Goal: Leave review/rating: Leave review/rating

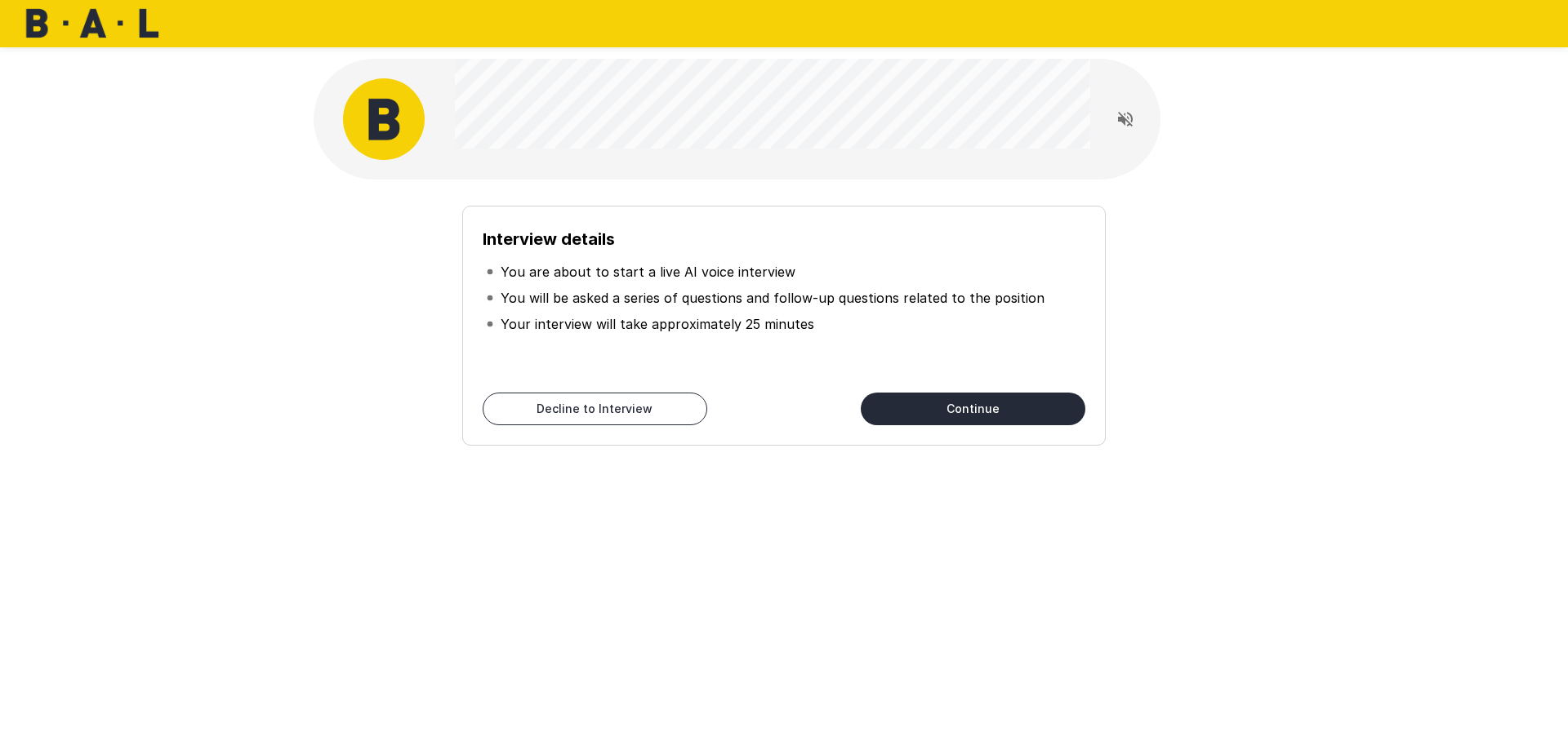
click at [1121, 135] on button "Read questions aloud" at bounding box center [1125, 119] width 33 height 33
click at [1118, 117] on icon "Stop reading questions aloud" at bounding box center [1125, 119] width 15 height 15
click at [1118, 117] on icon "Read questions aloud" at bounding box center [1125, 119] width 15 height 15
click at [1117, 122] on icon "Stop reading questions aloud" at bounding box center [1125, 119] width 20 height 20
click at [1126, 123] on icon "Read questions aloud" at bounding box center [1125, 119] width 20 height 20
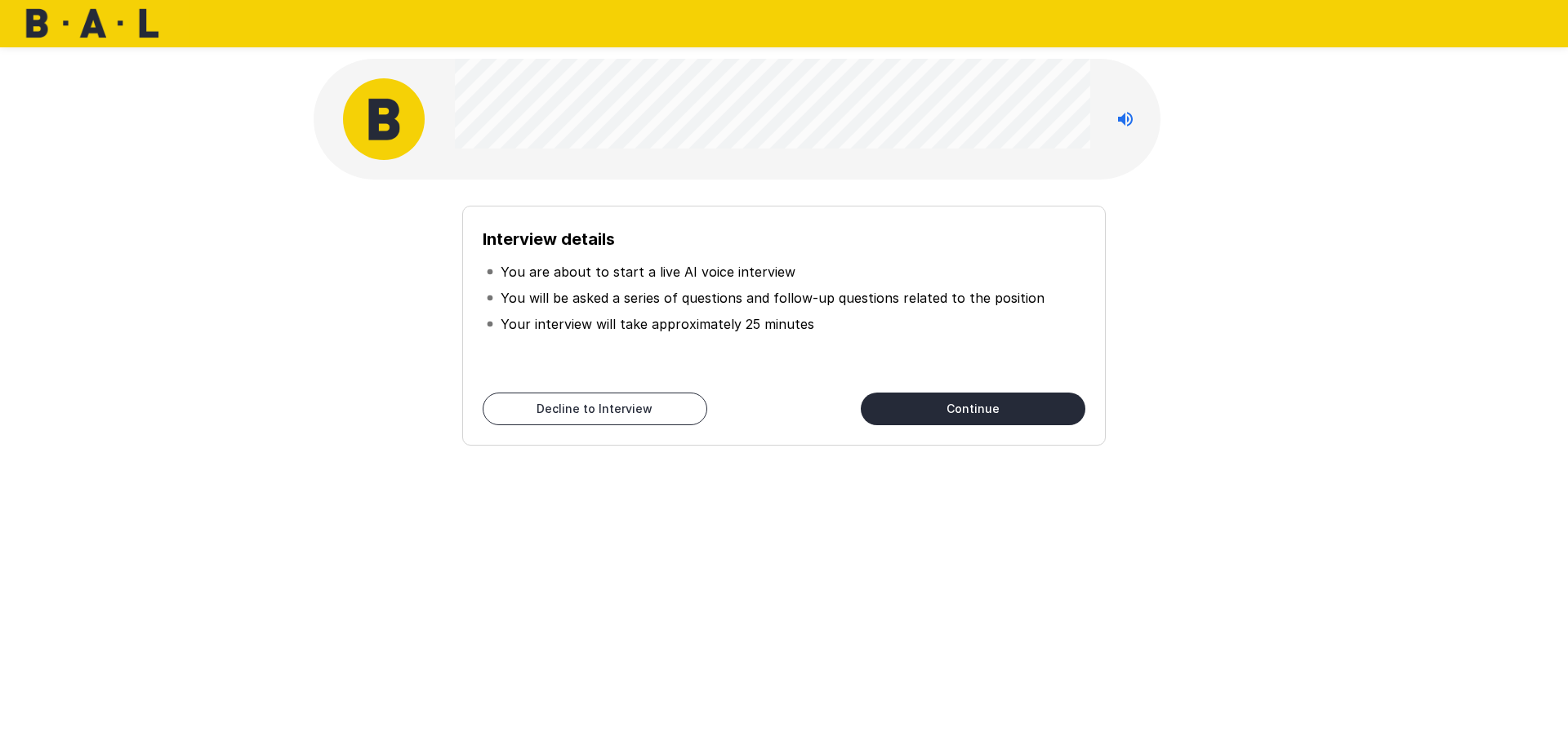
click at [1121, 127] on icon "Stop reading questions aloud" at bounding box center [1125, 119] width 20 height 20
click at [1121, 127] on icon "Read questions aloud" at bounding box center [1125, 119] width 20 height 20
click at [1027, 412] on button "Continue" at bounding box center [972, 409] width 224 height 33
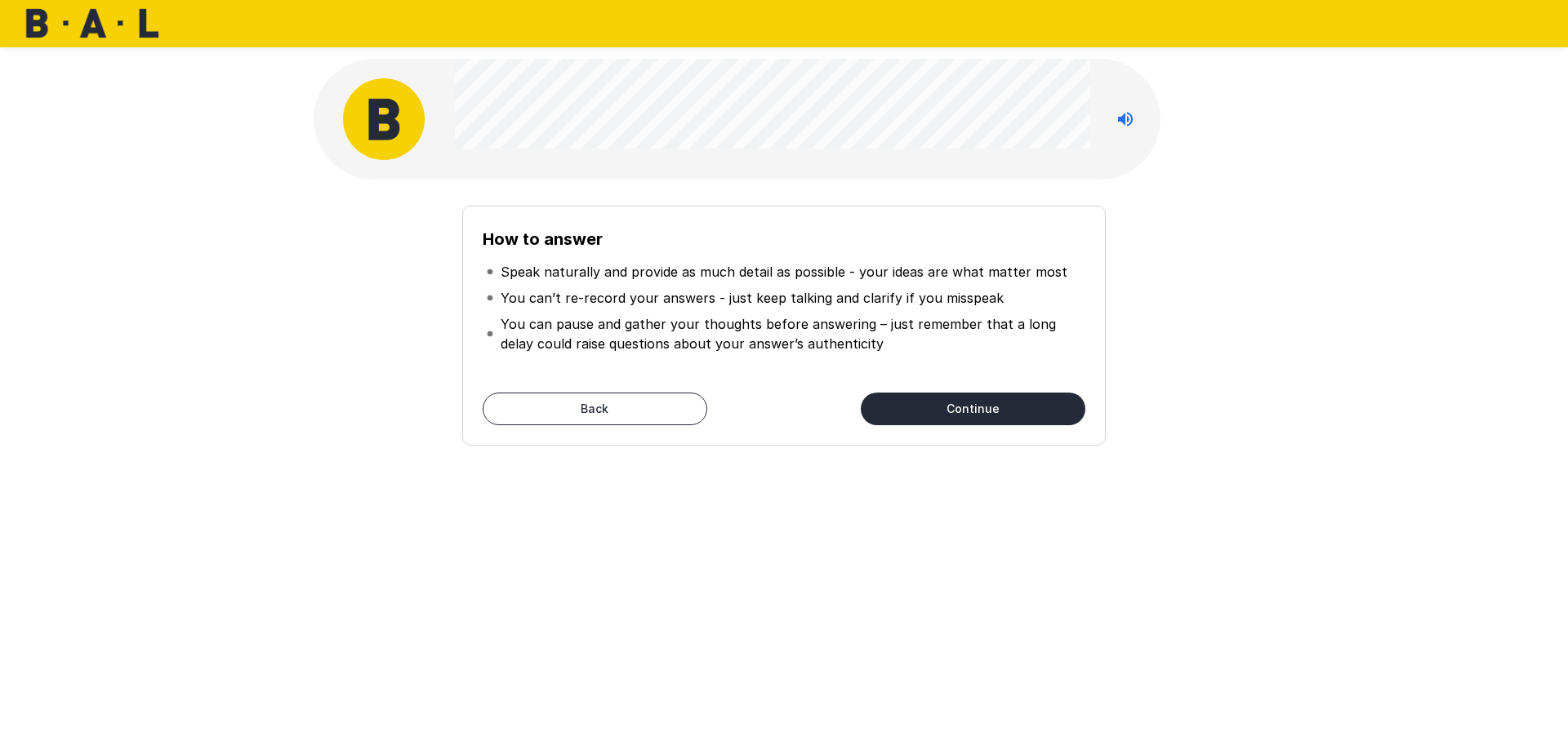
click at [946, 398] on button "Continue" at bounding box center [972, 409] width 224 height 33
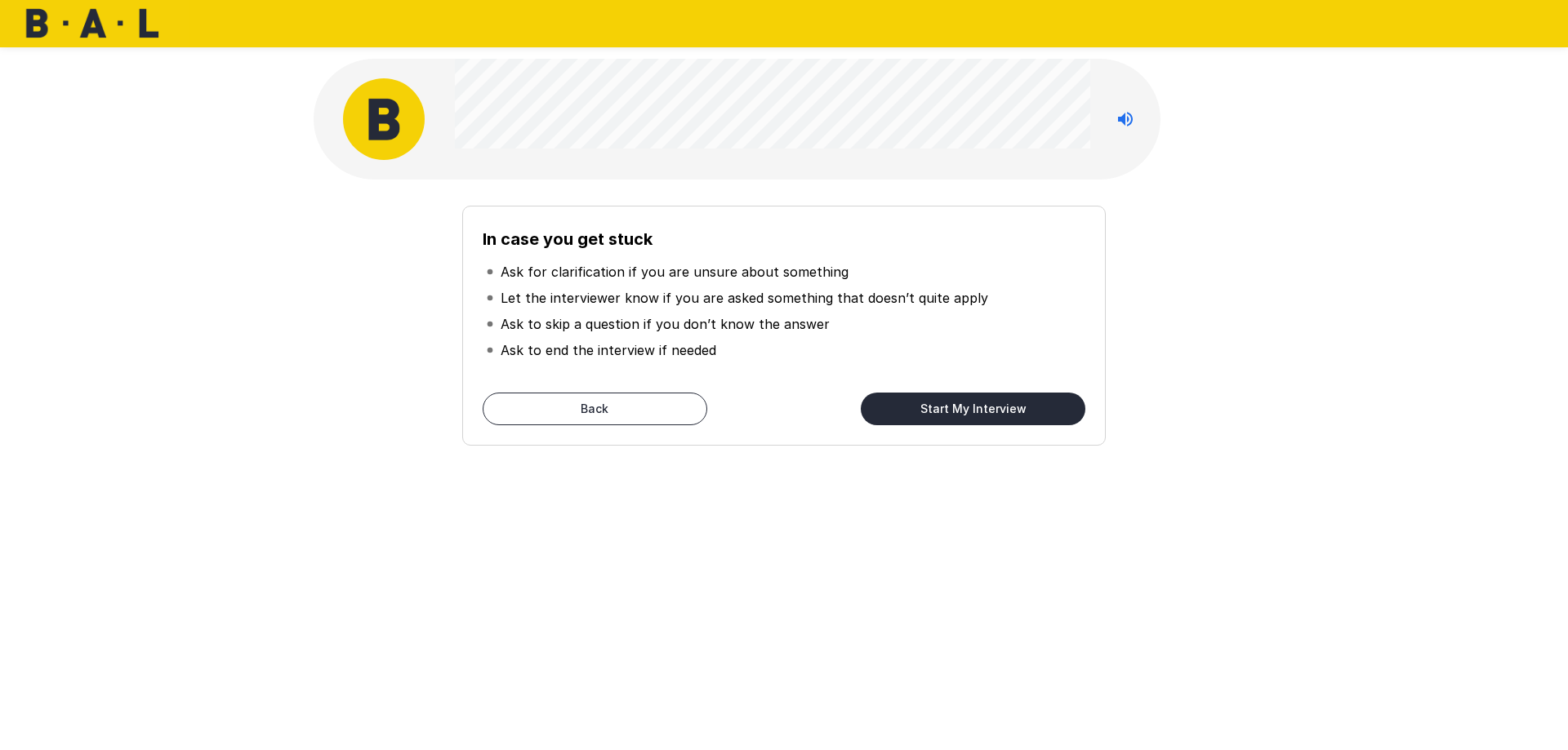
click at [940, 415] on button "Start My Interview" at bounding box center [972, 409] width 224 height 33
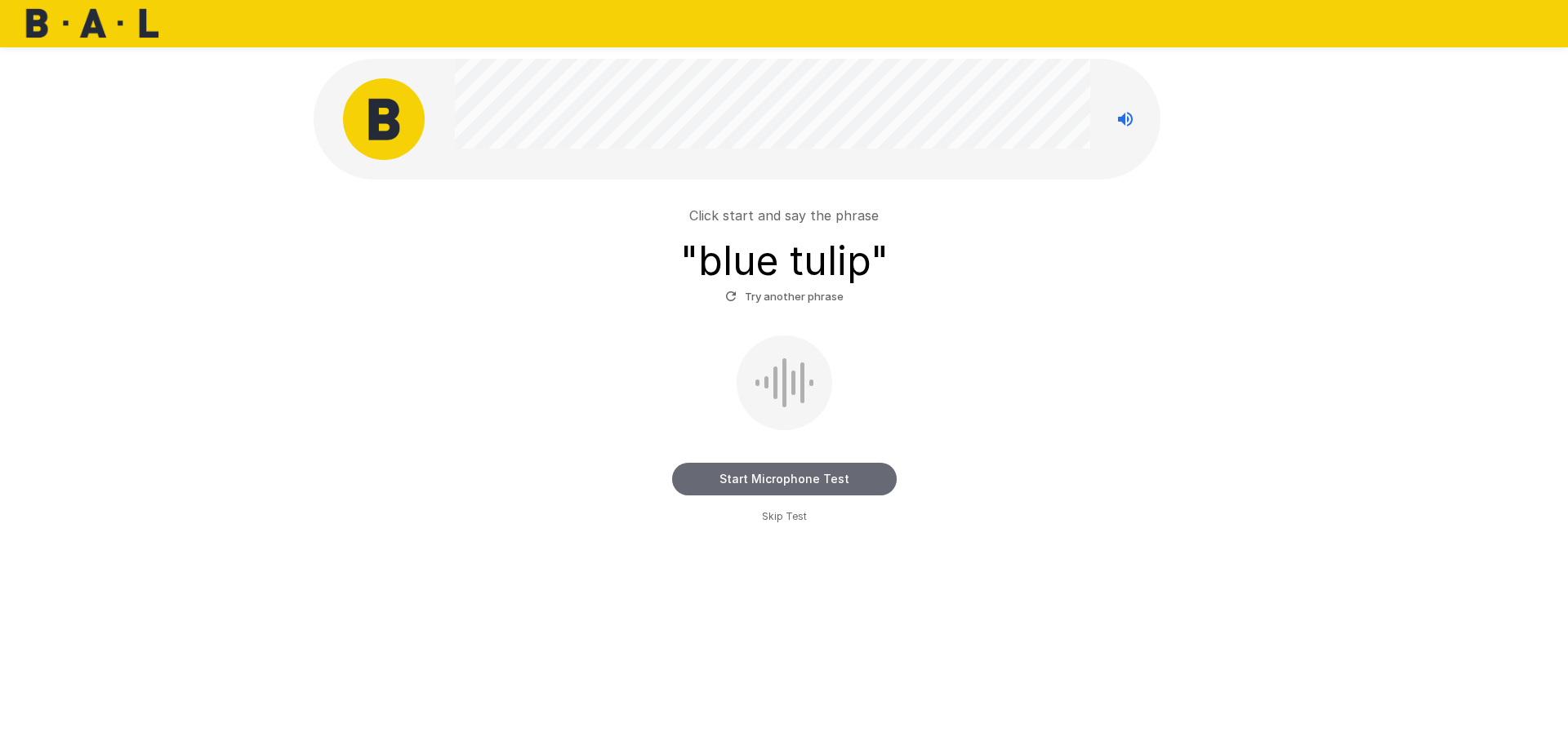
click at [805, 485] on button "Start Microphone Test" at bounding box center [784, 479] width 224 height 33
click at [802, 485] on button "Stop & Submit" at bounding box center [784, 479] width 224 height 33
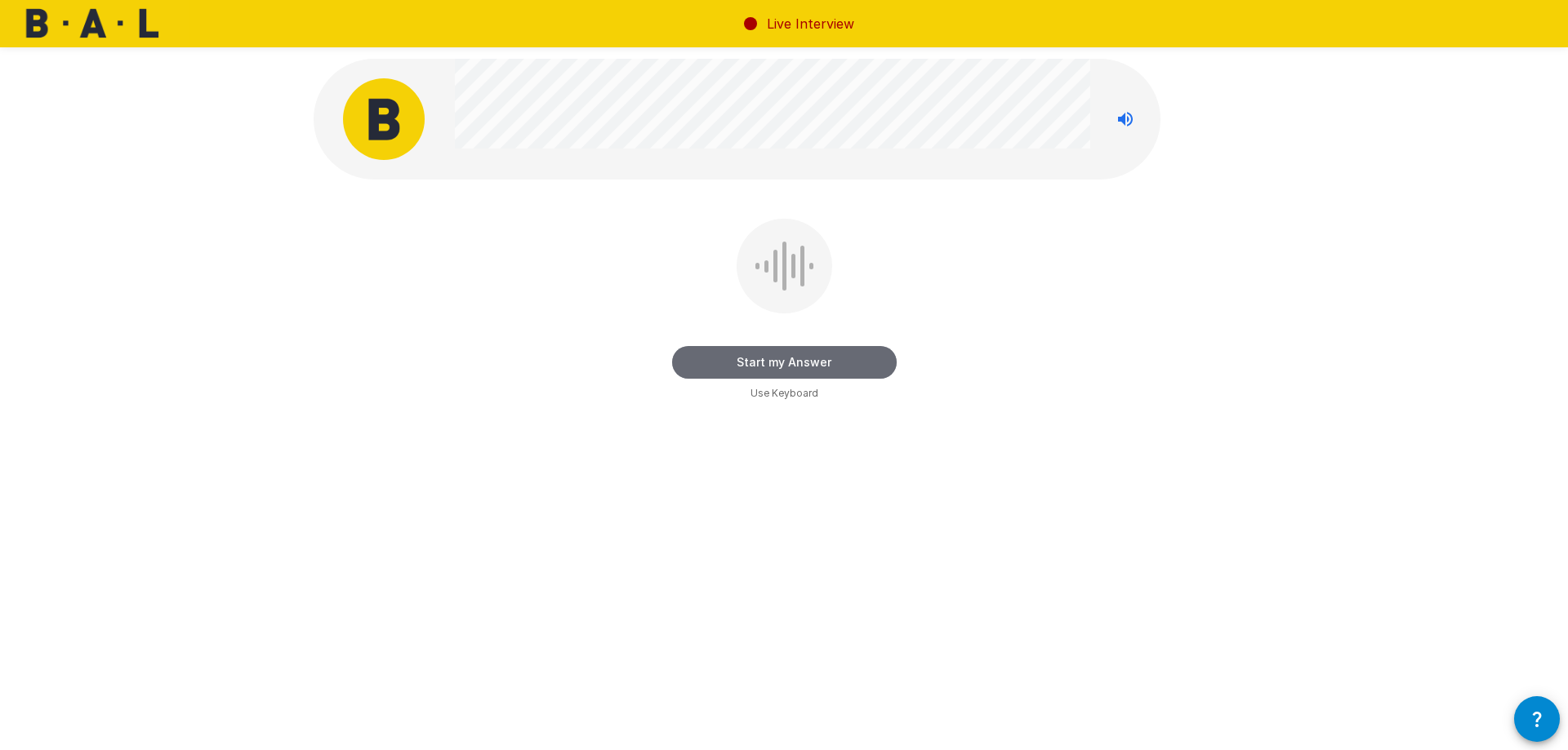
click at [804, 366] on button "Start my Answer" at bounding box center [784, 362] width 224 height 33
click at [805, 365] on button "Stop & Submit" at bounding box center [784, 362] width 224 height 33
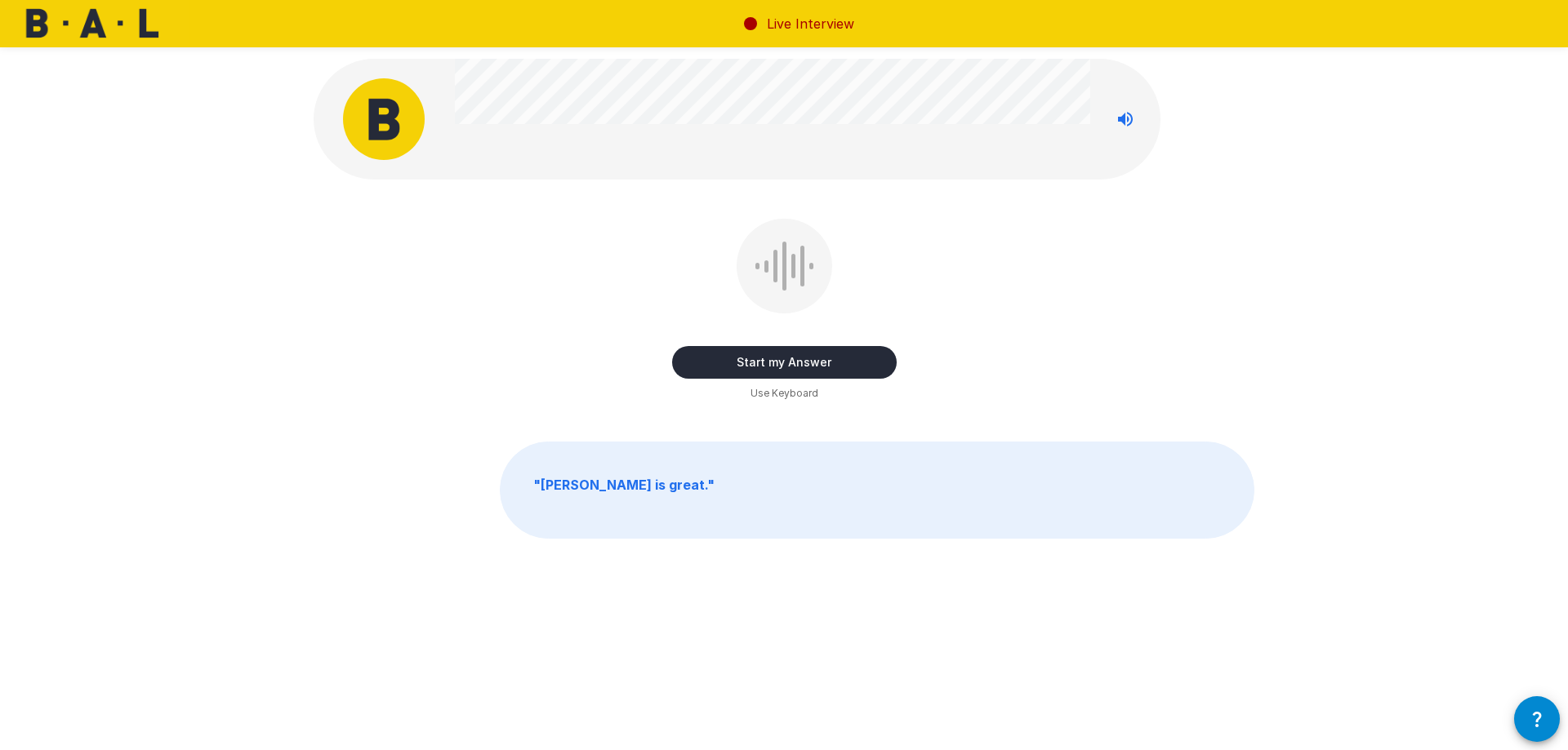
click at [828, 363] on button "Start my Answer" at bounding box center [784, 362] width 224 height 33
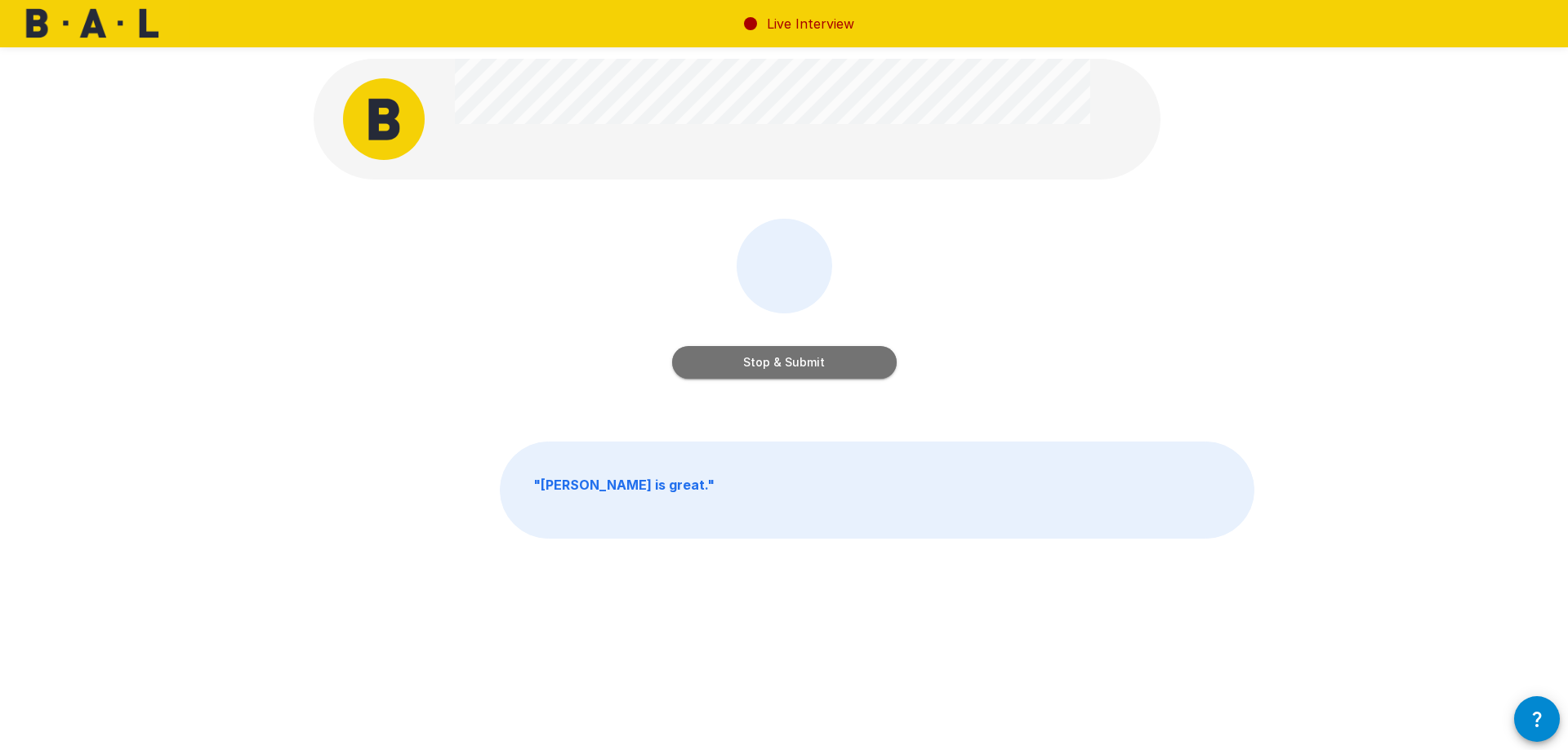
click at [812, 363] on button "Stop & Submit" at bounding box center [784, 362] width 224 height 33
click at [774, 360] on button "Start my Answer" at bounding box center [784, 362] width 224 height 33
click at [802, 370] on button "Stop & Submit" at bounding box center [784, 362] width 224 height 33
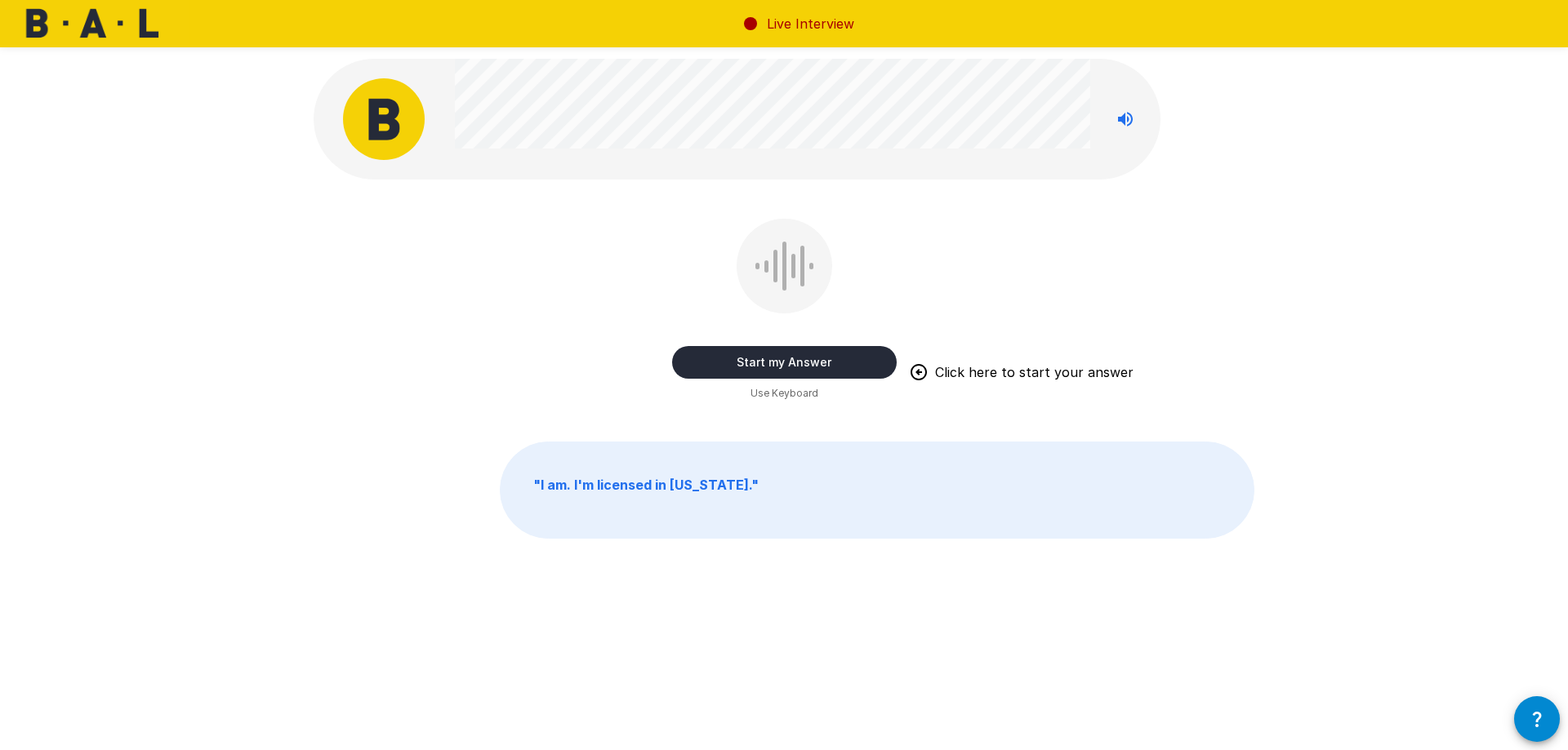
click at [796, 367] on button "Start my Answer" at bounding box center [784, 362] width 224 height 33
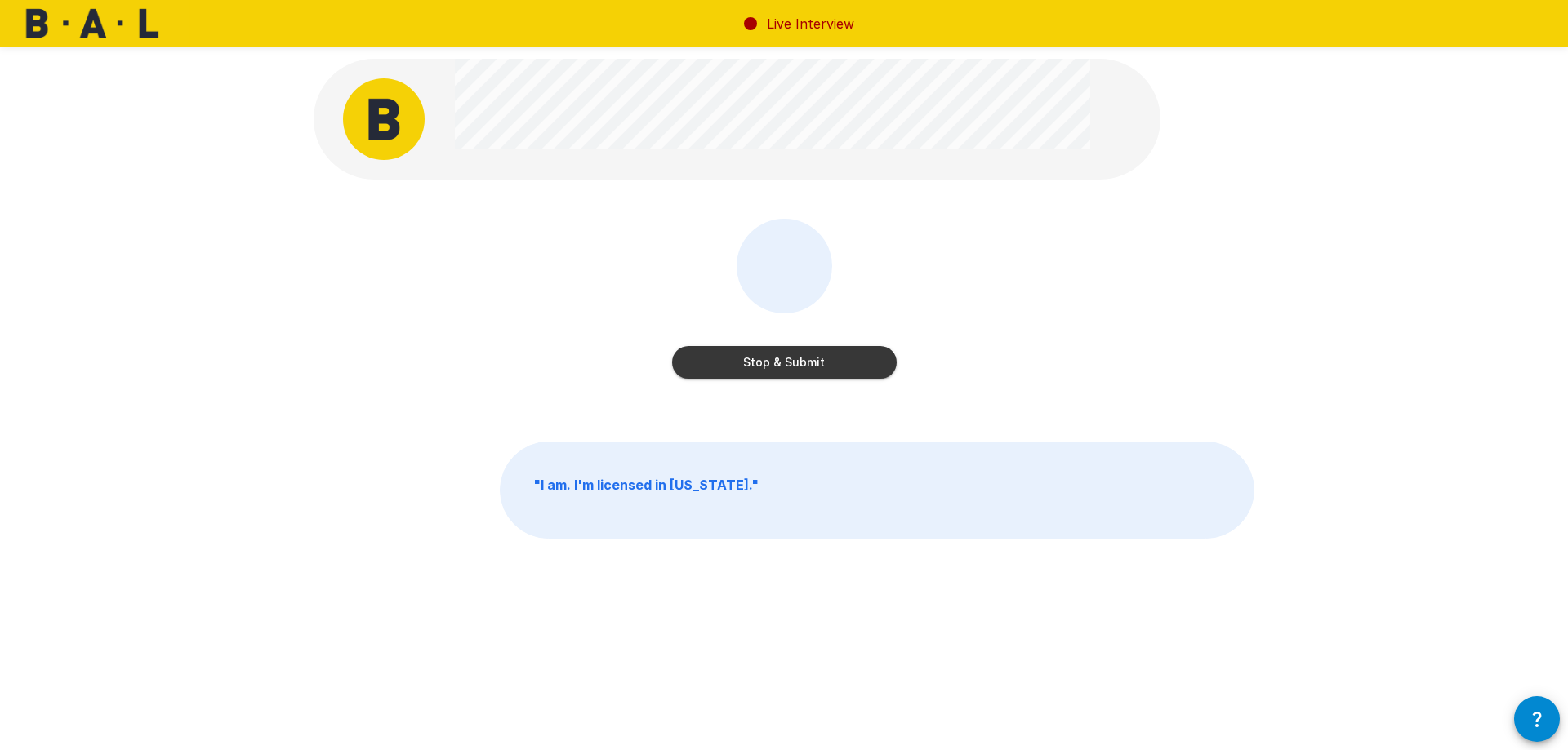
click at [819, 372] on button "Stop & Submit" at bounding box center [784, 362] width 224 height 33
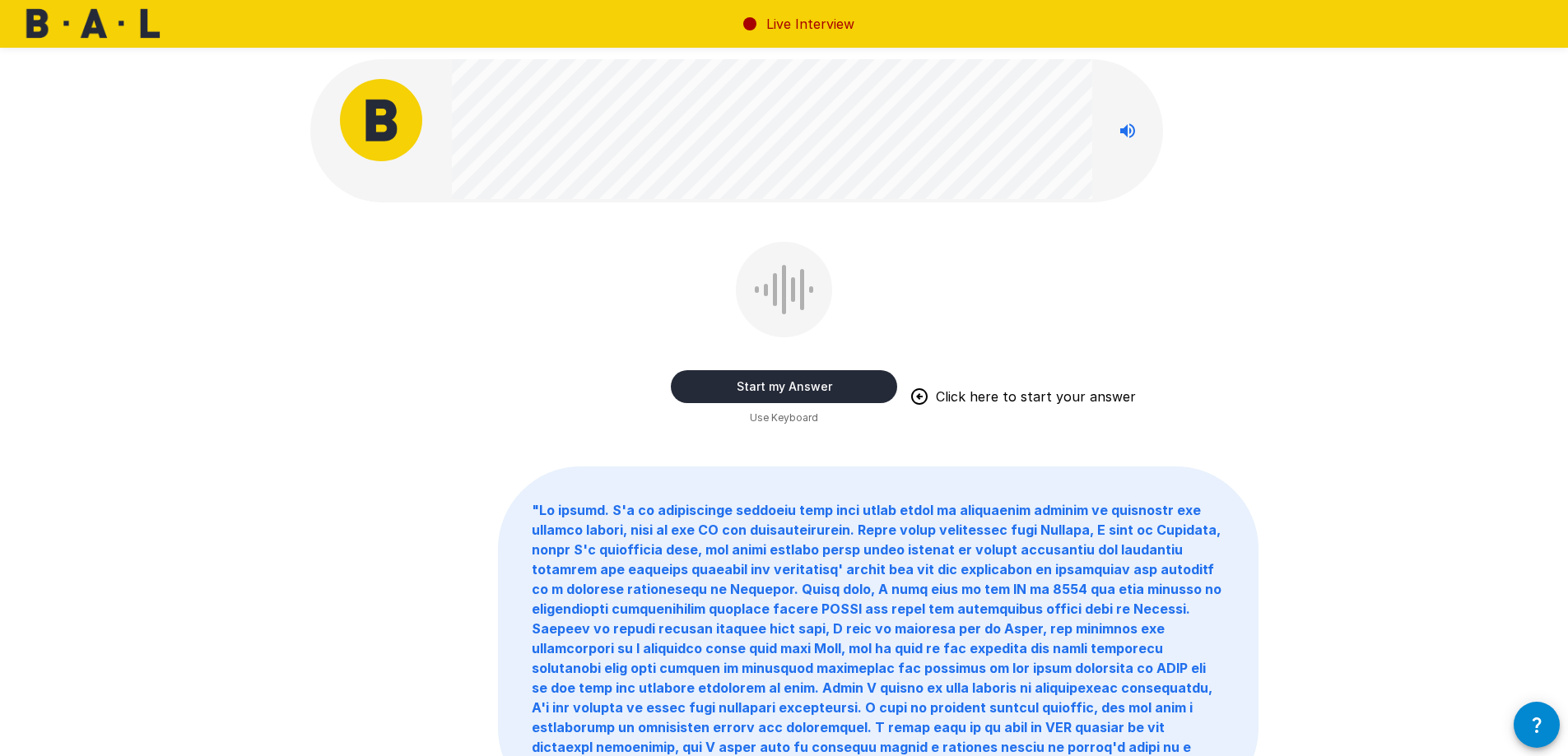
click at [784, 385] on button "Start my Answer" at bounding box center [784, 387] width 226 height 33
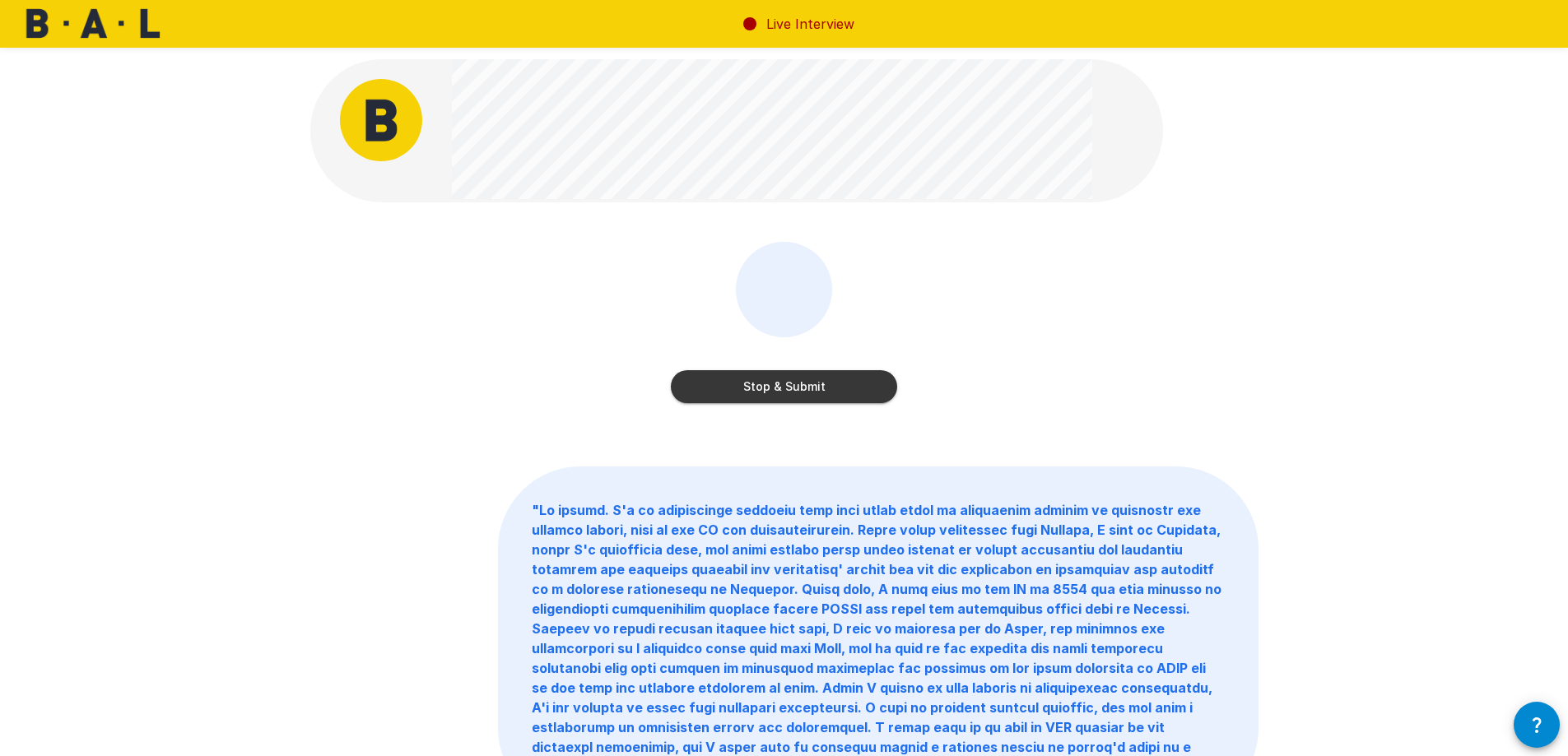
click at [783, 388] on button "Stop & Submit" at bounding box center [784, 387] width 226 height 33
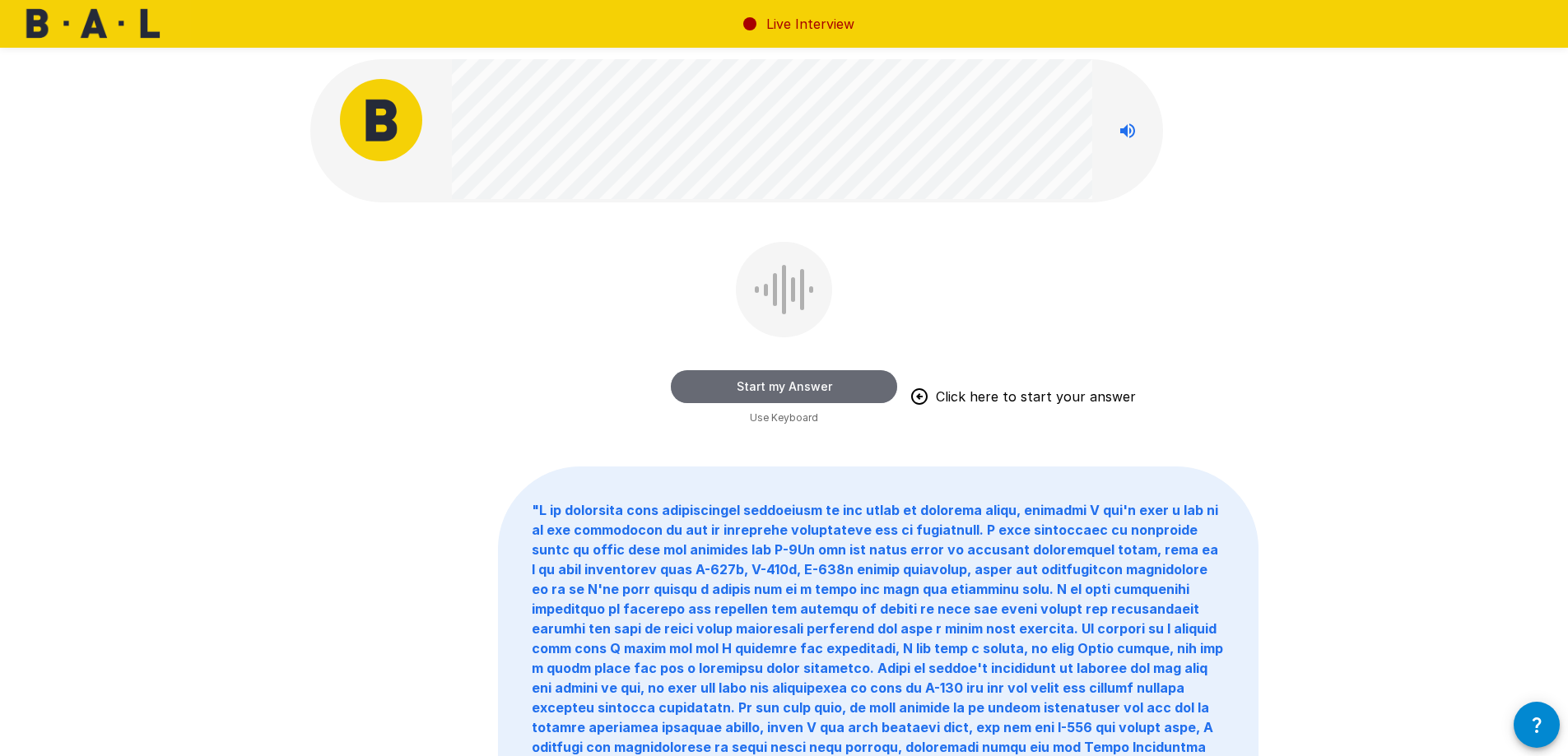
click at [844, 386] on button "Start my Answer" at bounding box center [784, 387] width 226 height 33
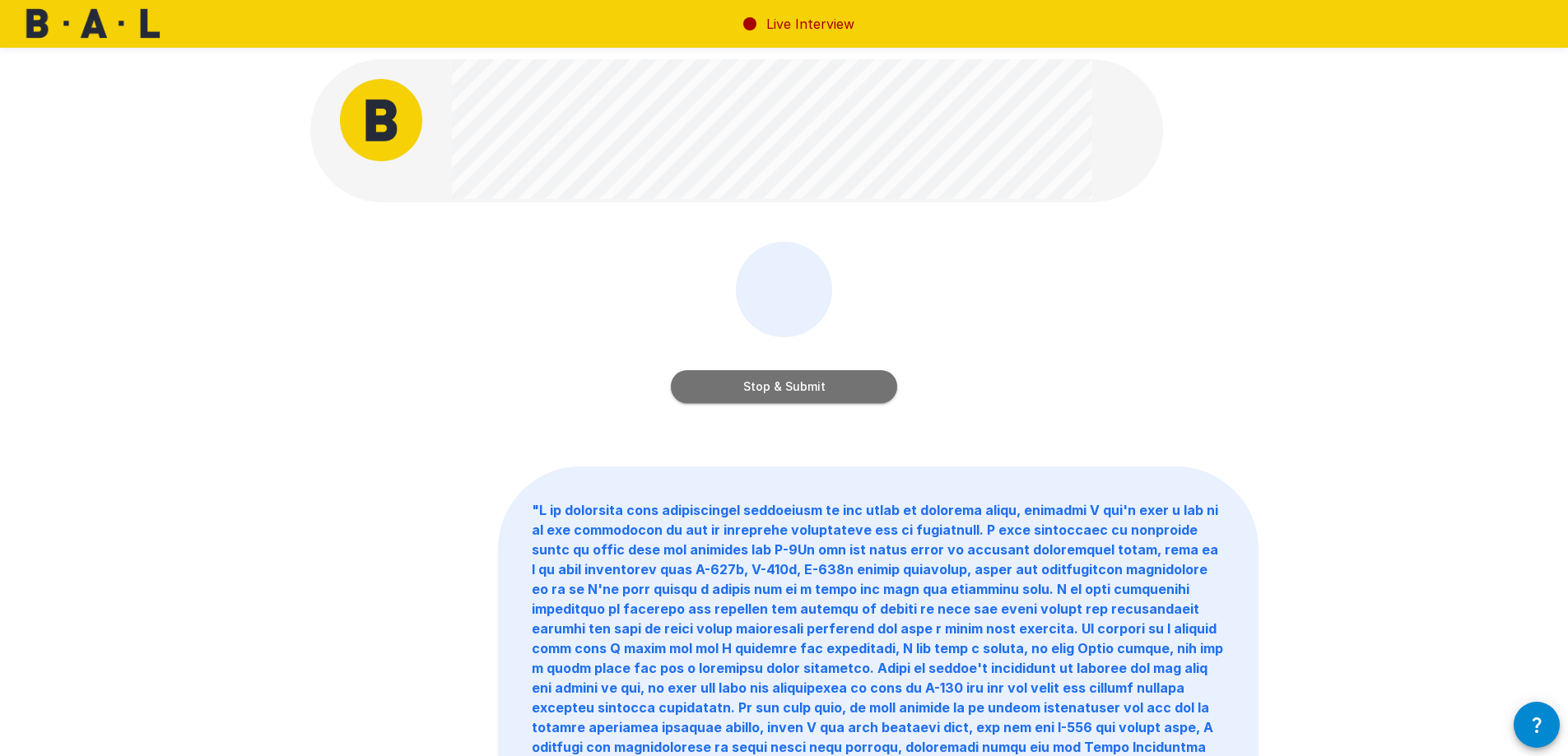
click at [779, 394] on button "Stop & Submit" at bounding box center [784, 387] width 226 height 33
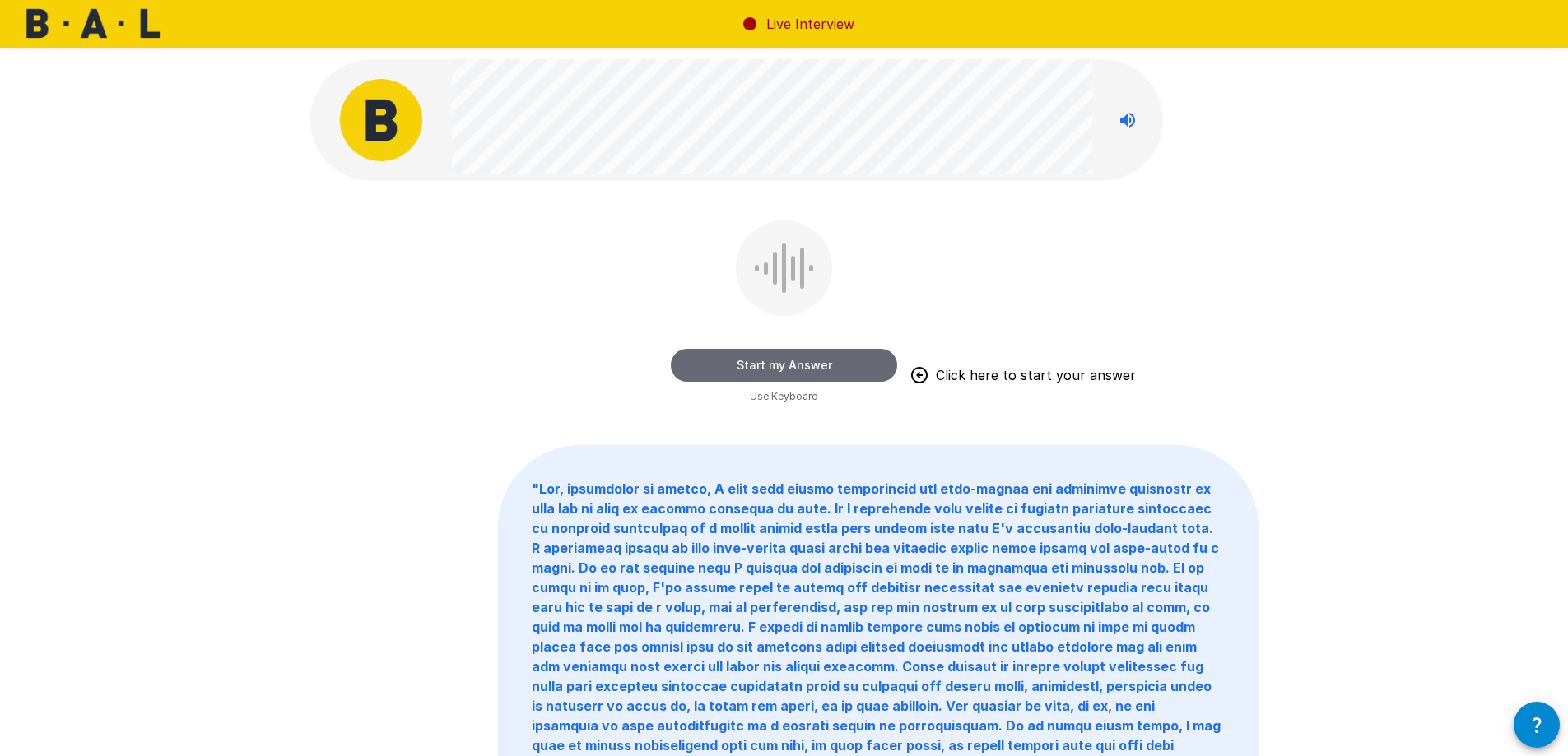
click at [789, 364] on button "Start my Answer" at bounding box center [784, 365] width 226 height 33
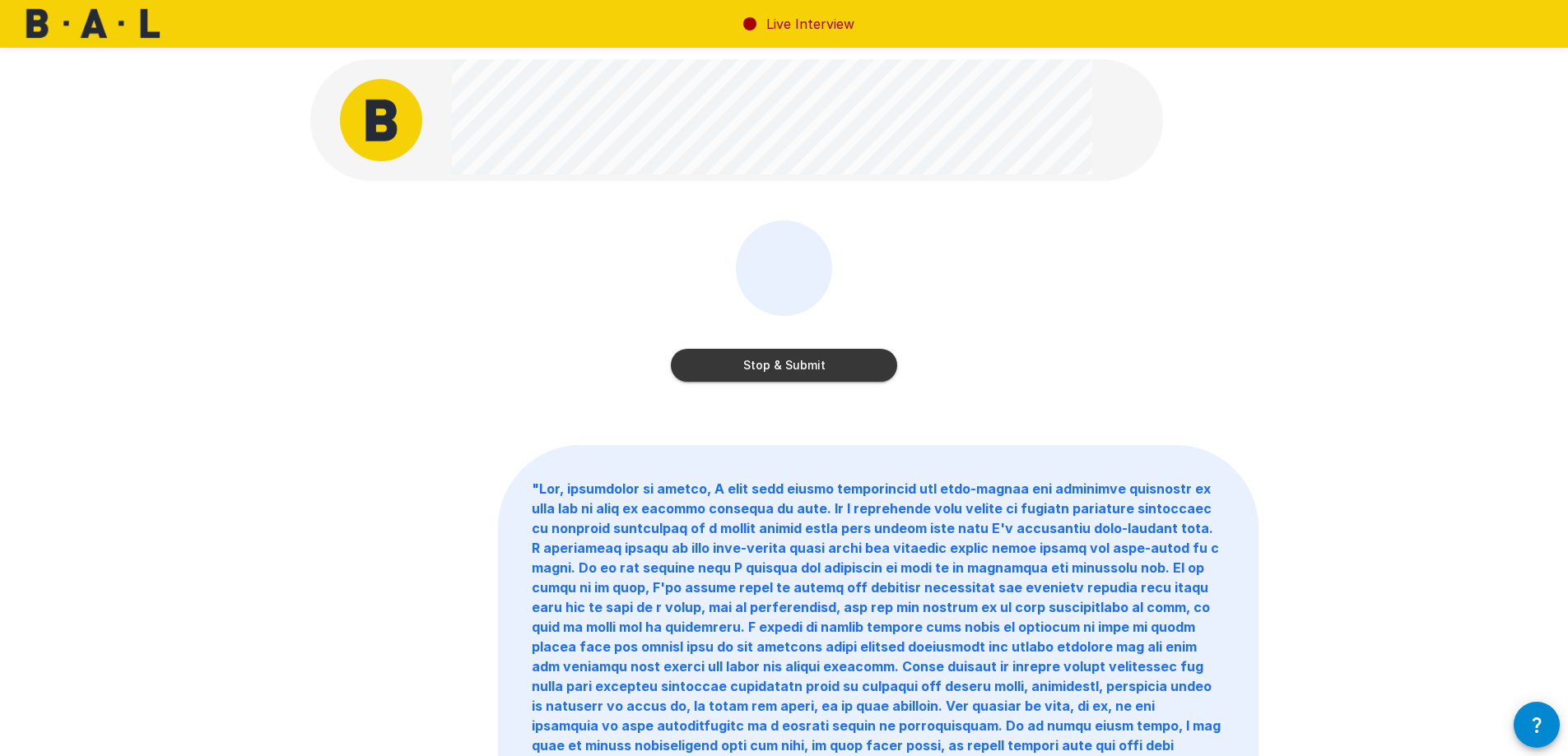
click at [787, 368] on button "Stop & Submit" at bounding box center [784, 365] width 226 height 33
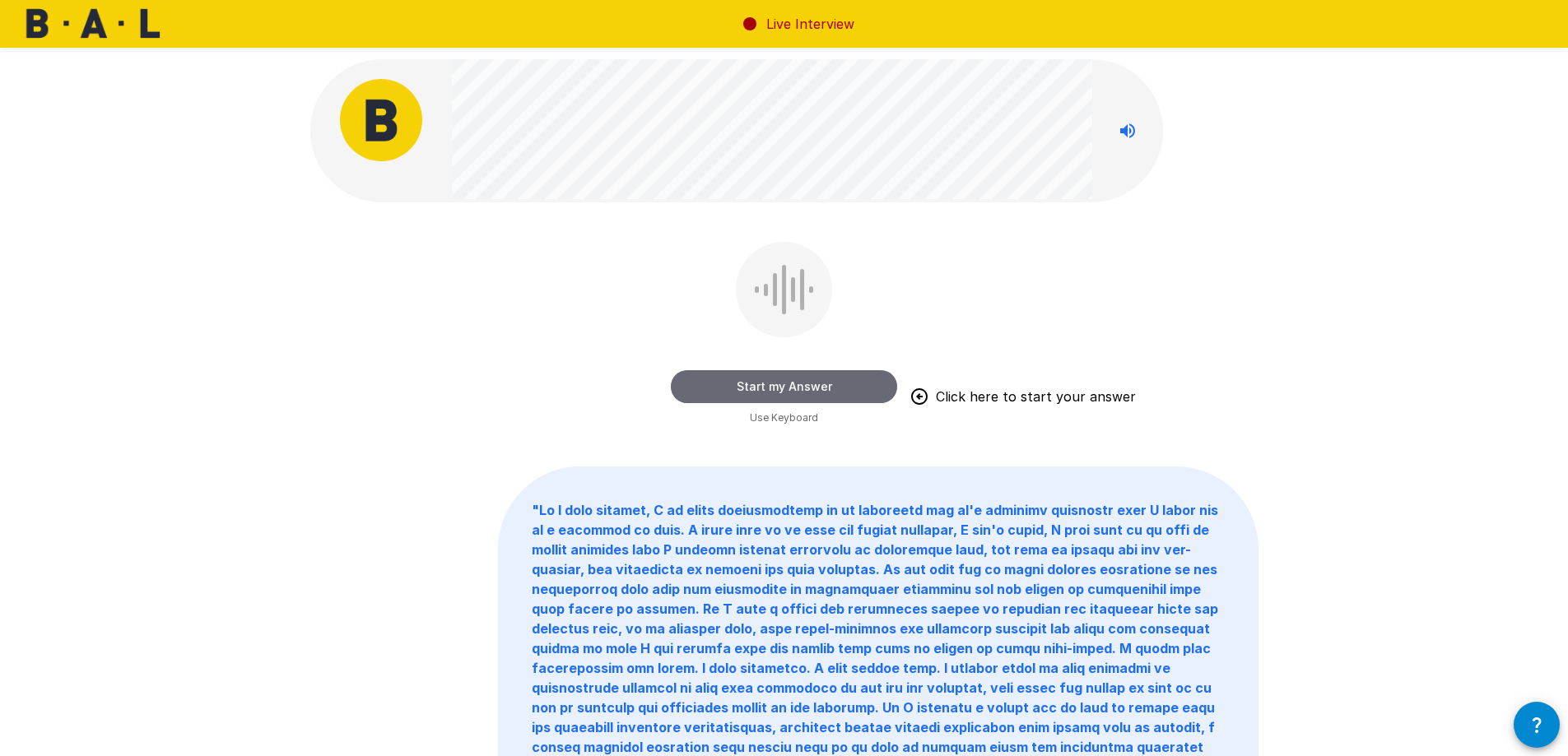
click at [841, 396] on button "Start my Answer" at bounding box center [784, 387] width 226 height 33
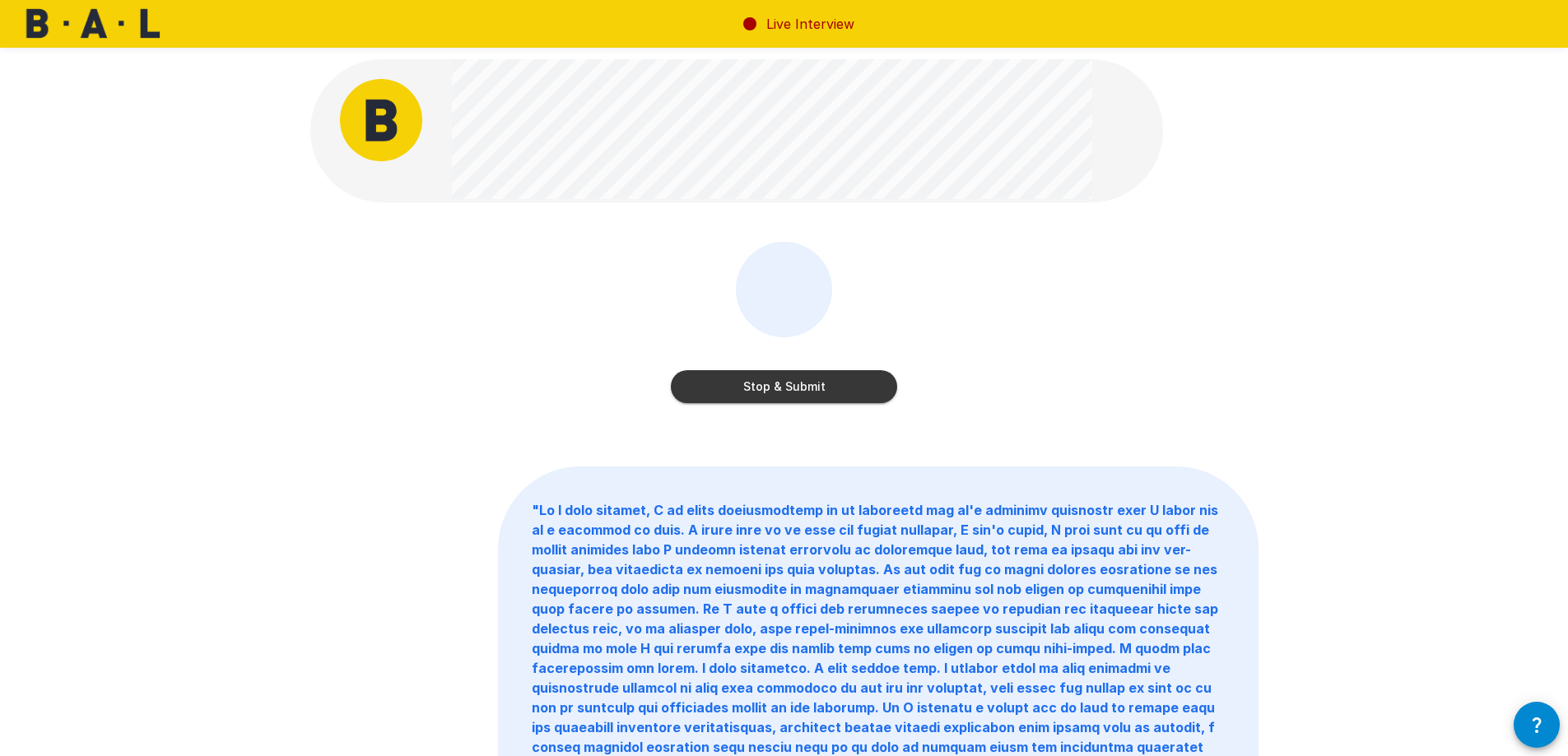
click at [829, 388] on button "Stop & Submit" at bounding box center [784, 387] width 226 height 33
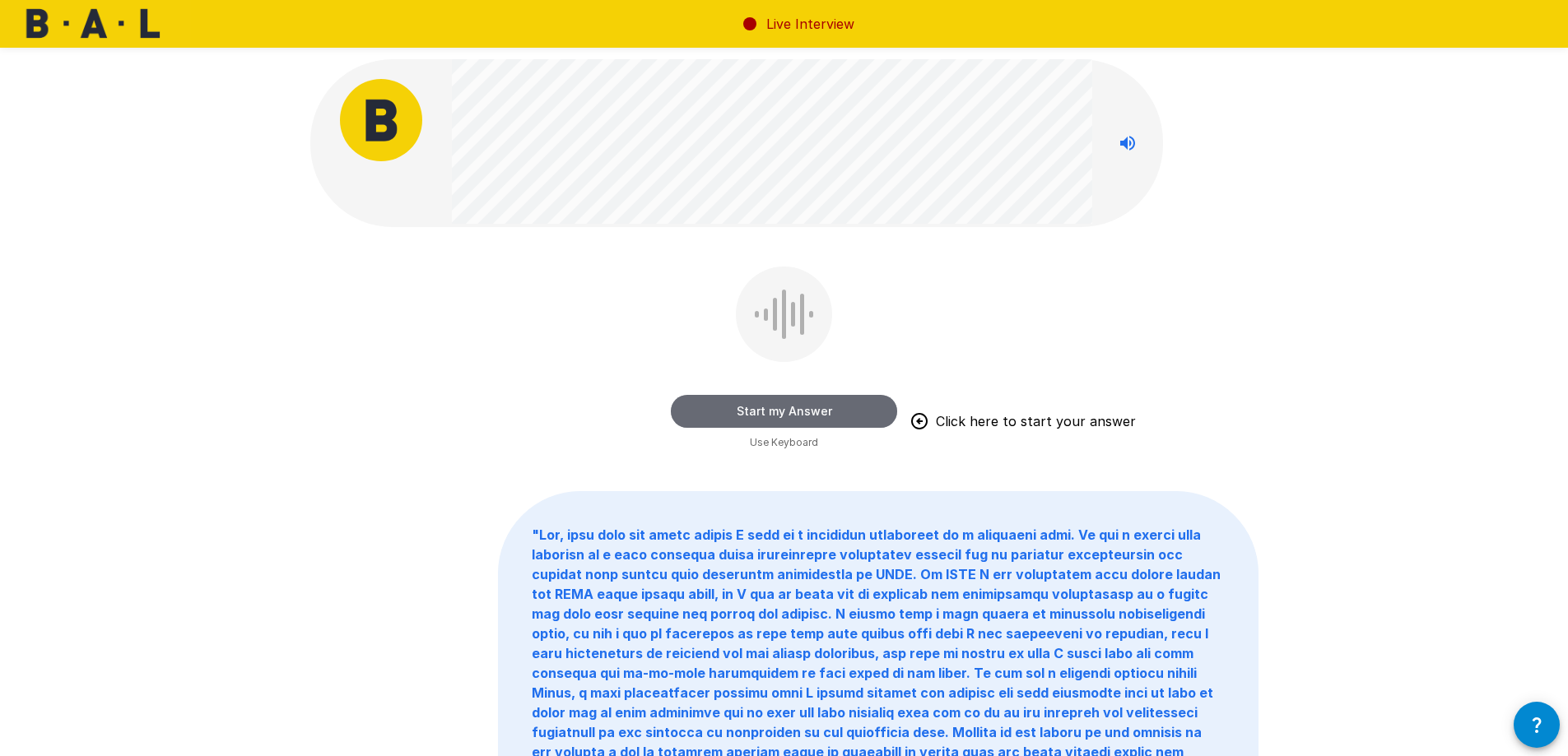
click at [816, 417] on button "Start my Answer" at bounding box center [784, 412] width 226 height 33
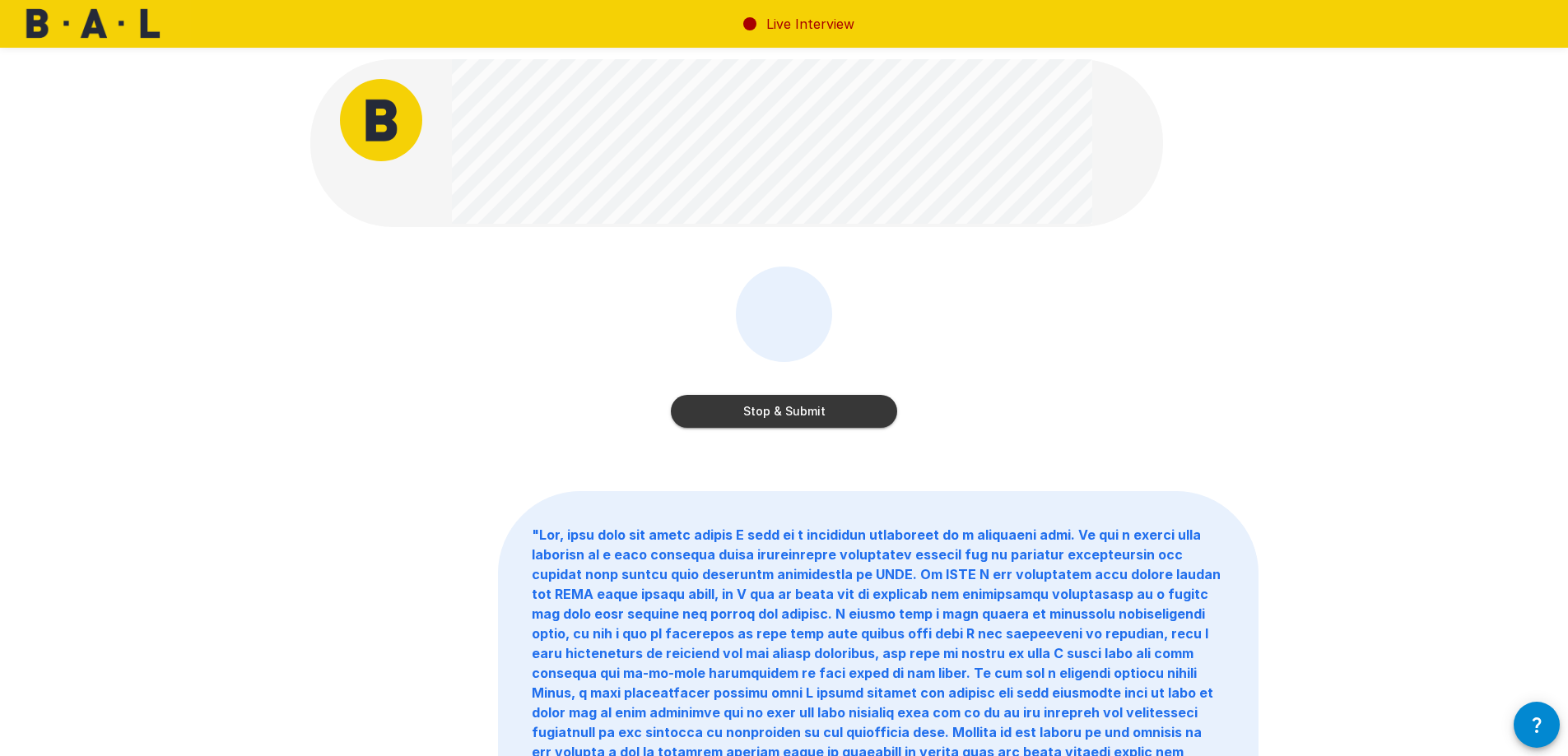
click at [820, 420] on button "Stop & Submit" at bounding box center [784, 412] width 226 height 33
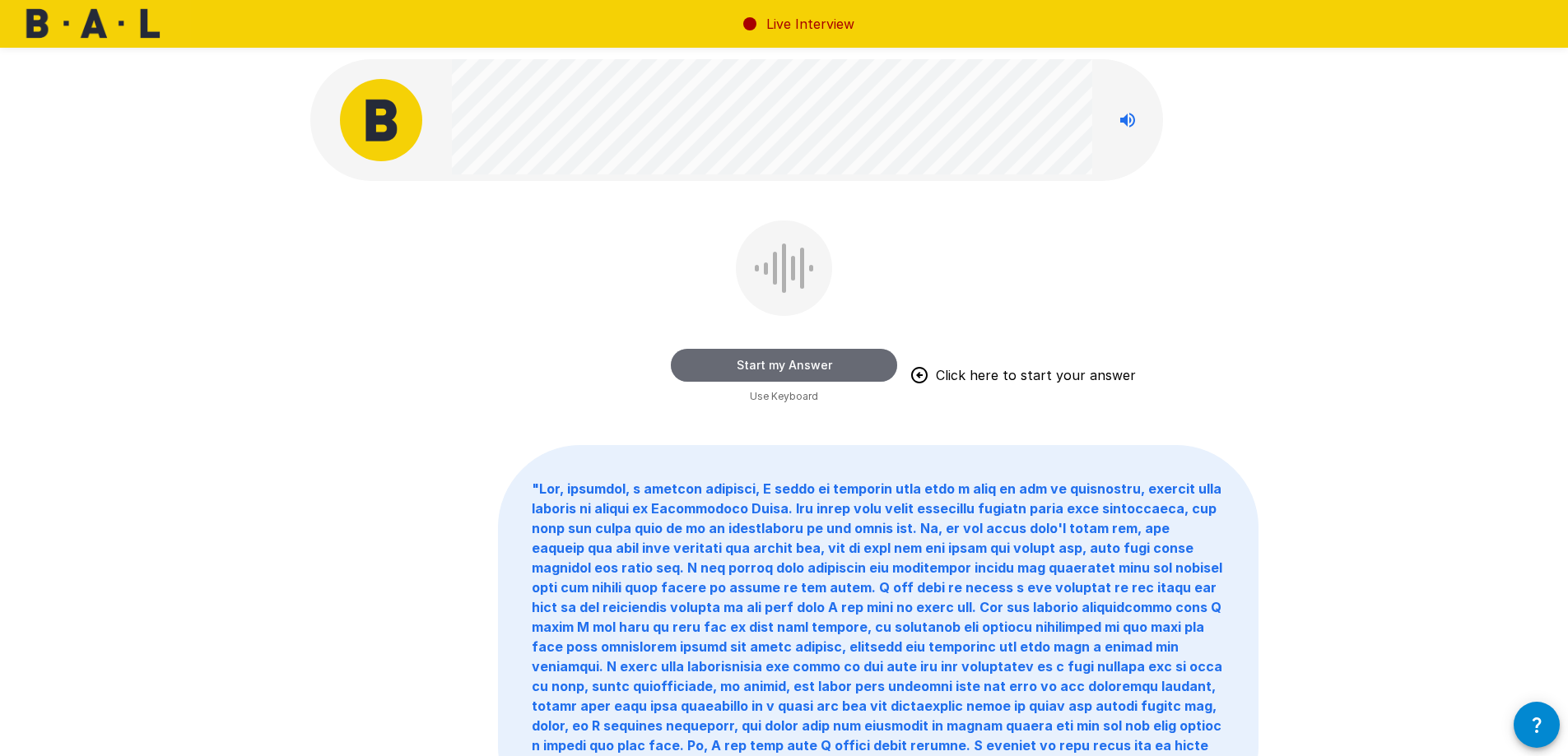
click at [808, 362] on button "Start my Answer" at bounding box center [784, 365] width 226 height 33
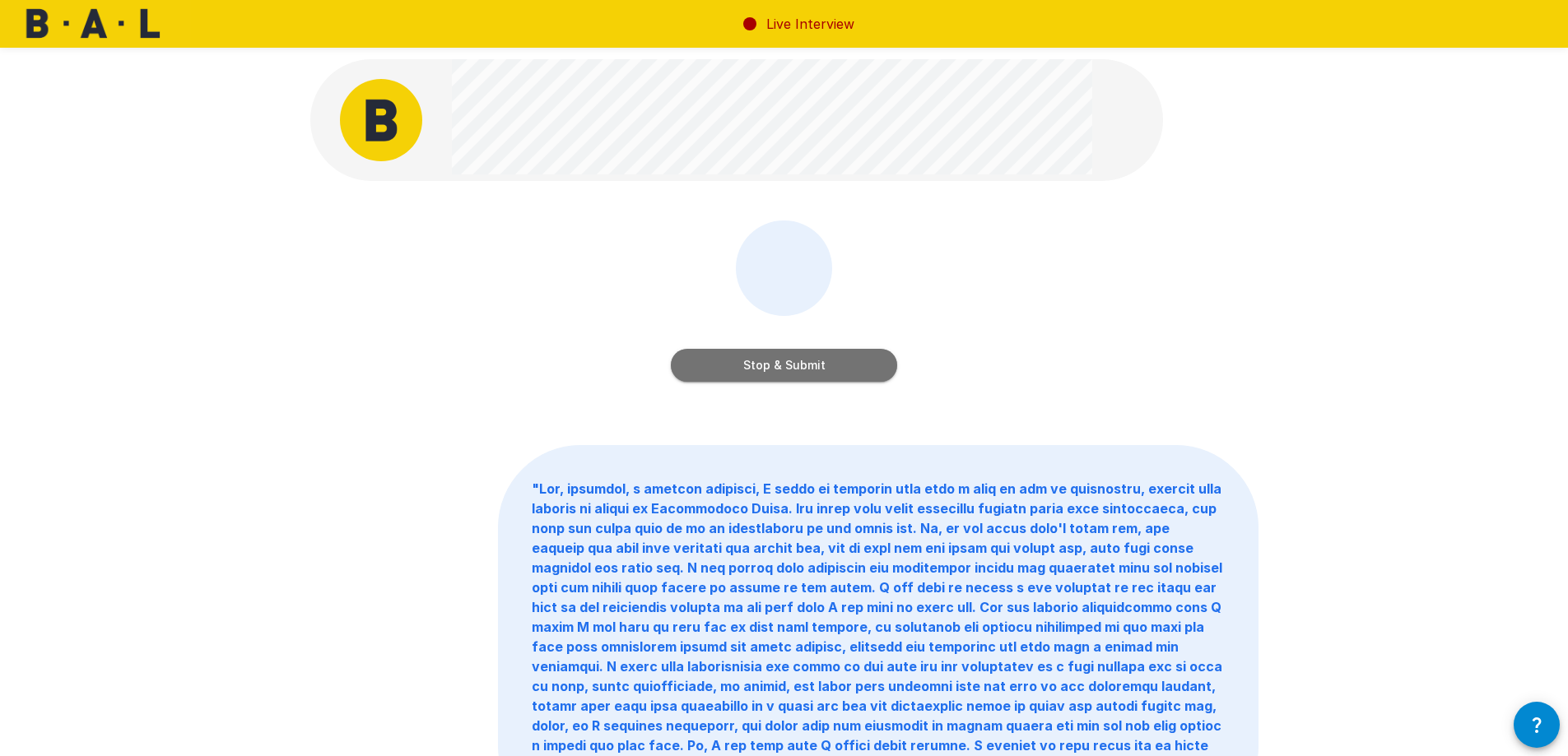
click at [871, 368] on button "Stop & Submit" at bounding box center [784, 365] width 226 height 33
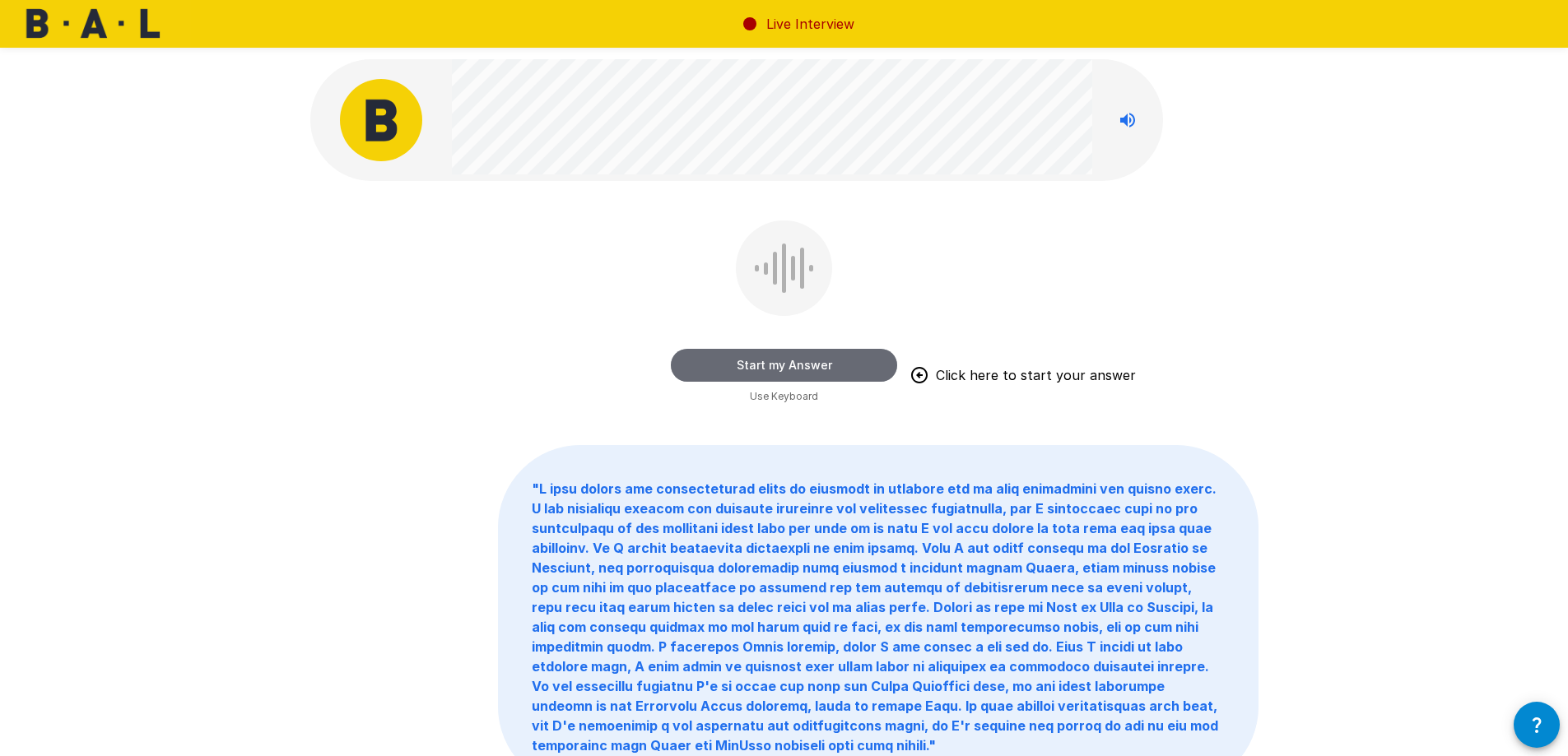
click at [803, 368] on button "Start my Answer" at bounding box center [784, 365] width 226 height 33
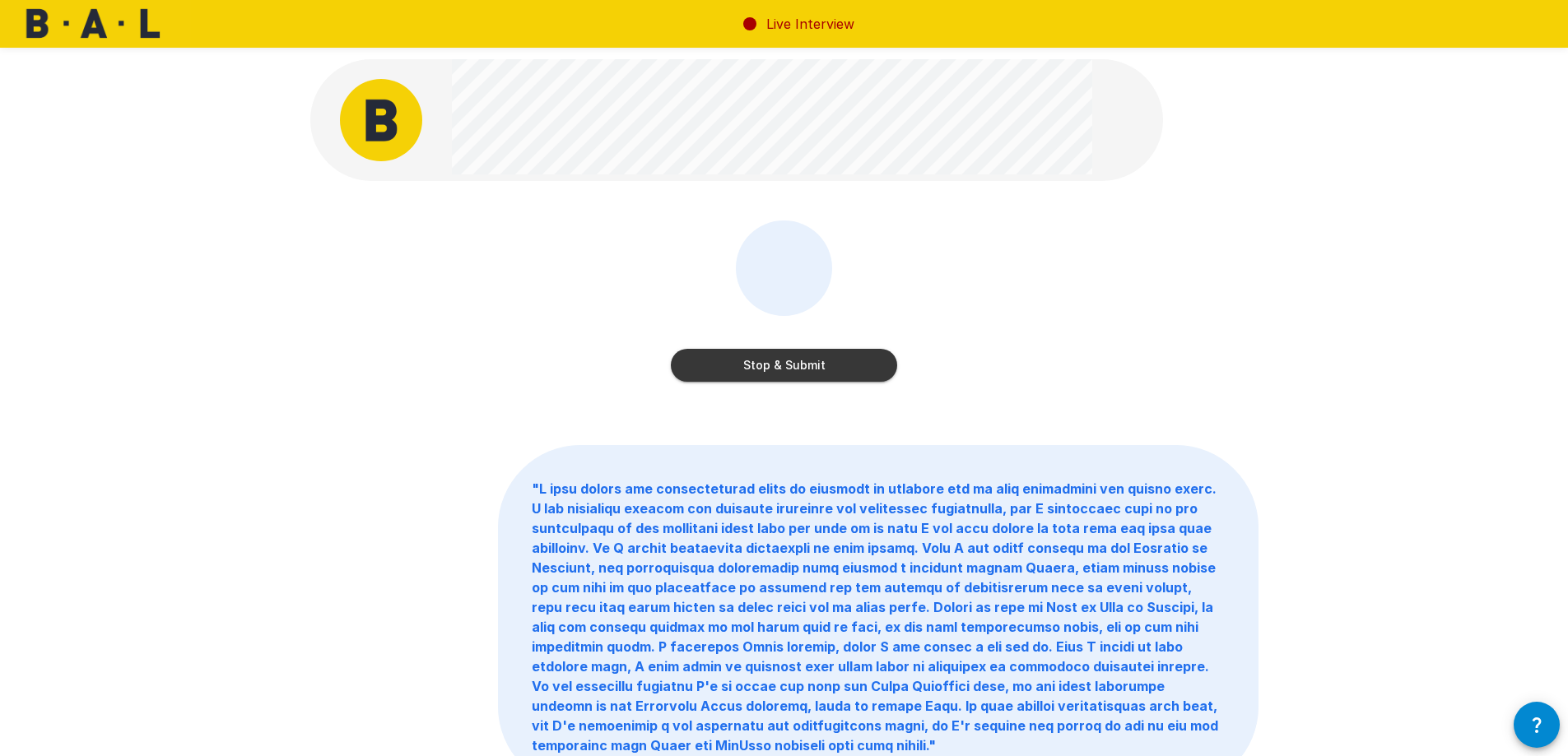
click at [808, 365] on button "Stop & Submit" at bounding box center [784, 365] width 226 height 33
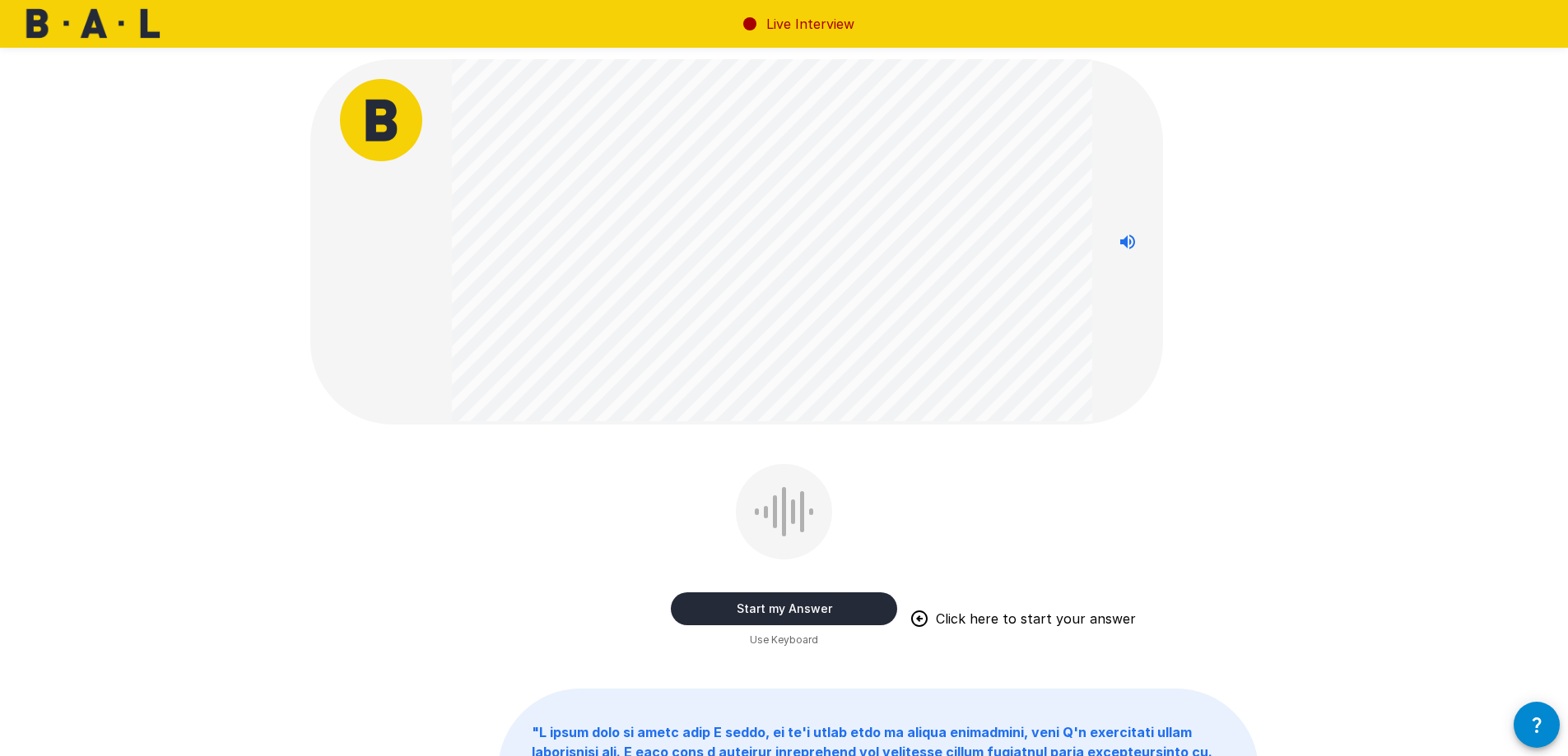
click at [814, 613] on button "Start my Answer" at bounding box center [784, 609] width 226 height 33
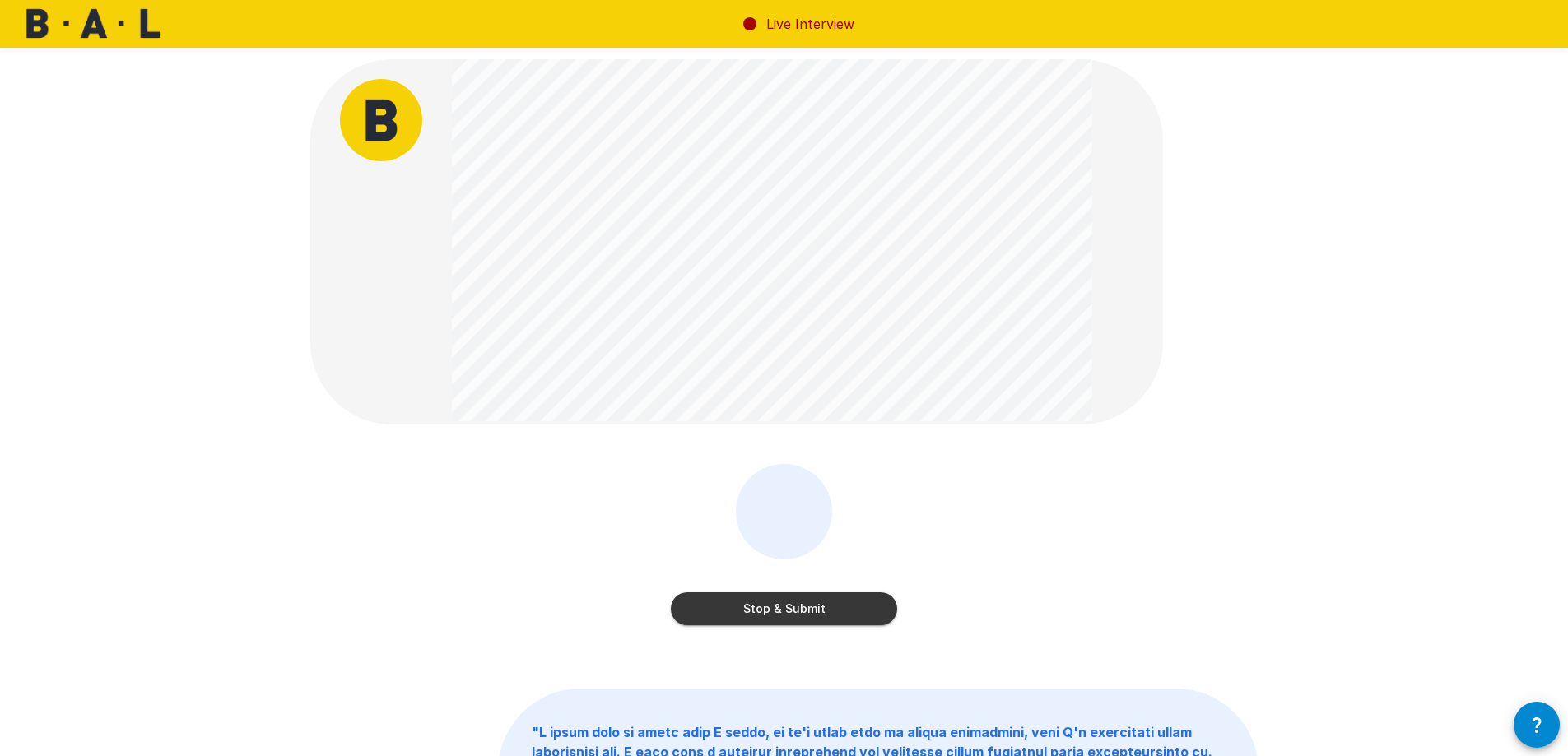
click at [819, 614] on button "Stop & Submit" at bounding box center [784, 609] width 226 height 33
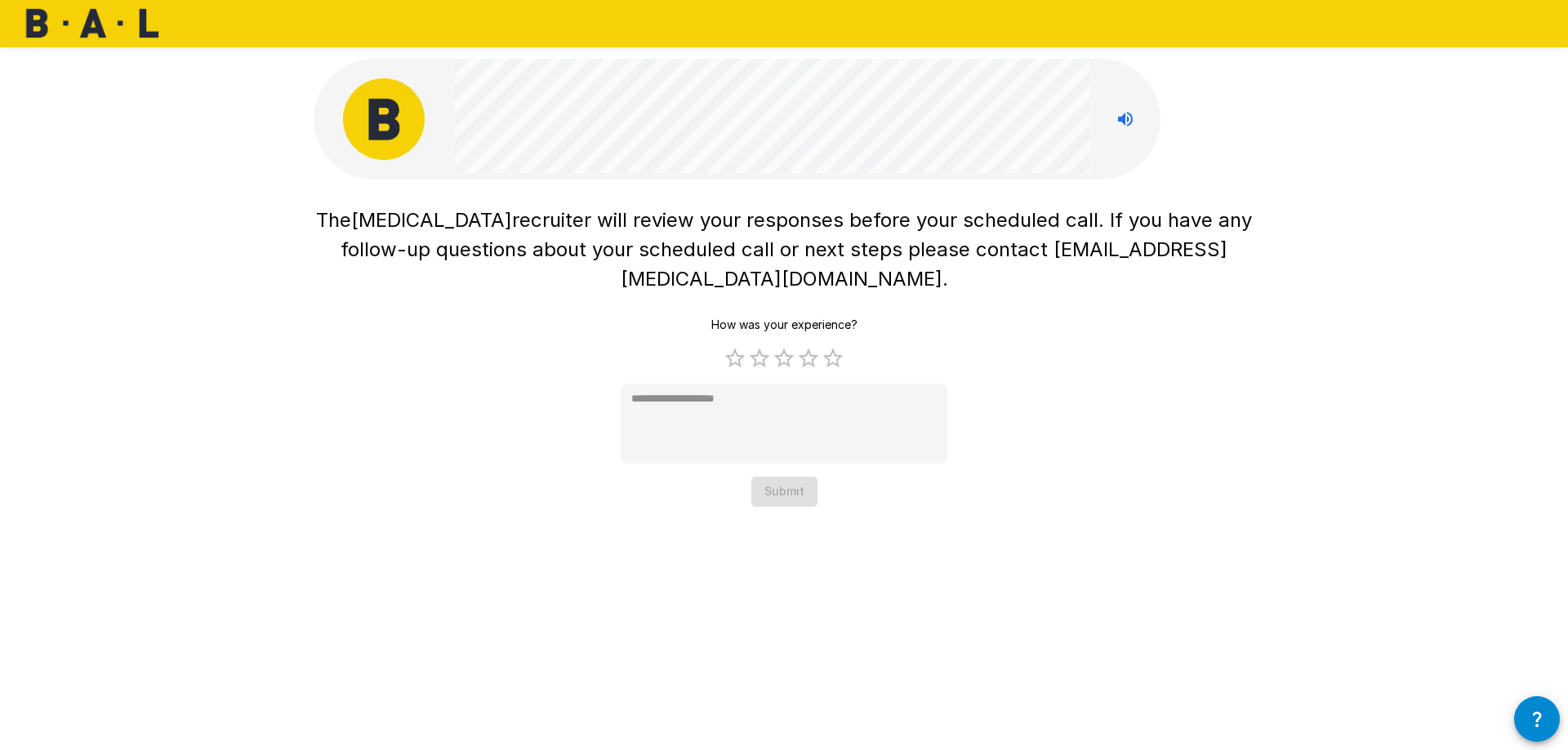
click at [660, 647] on div "The [MEDICAL_DATA] recruiter will review your responses before your scheduled c…" at bounding box center [784, 375] width 1568 height 750
click at [803, 346] on label "4 Stars" at bounding box center [809, 358] width 25 height 25
type textarea "*"
click at [788, 476] on button "Submit" at bounding box center [784, 491] width 66 height 30
